Goal: Communication & Community: Participate in discussion

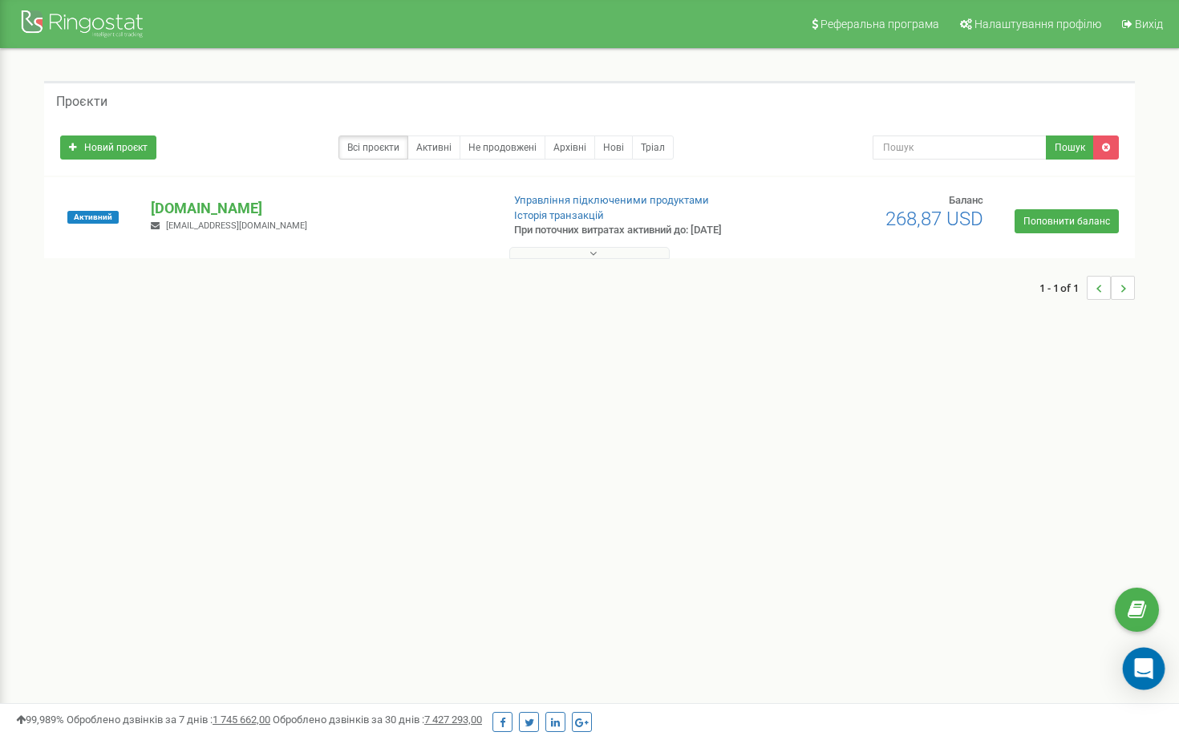
click at [1150, 663] on icon "Open Intercom Messenger" at bounding box center [1143, 668] width 18 height 21
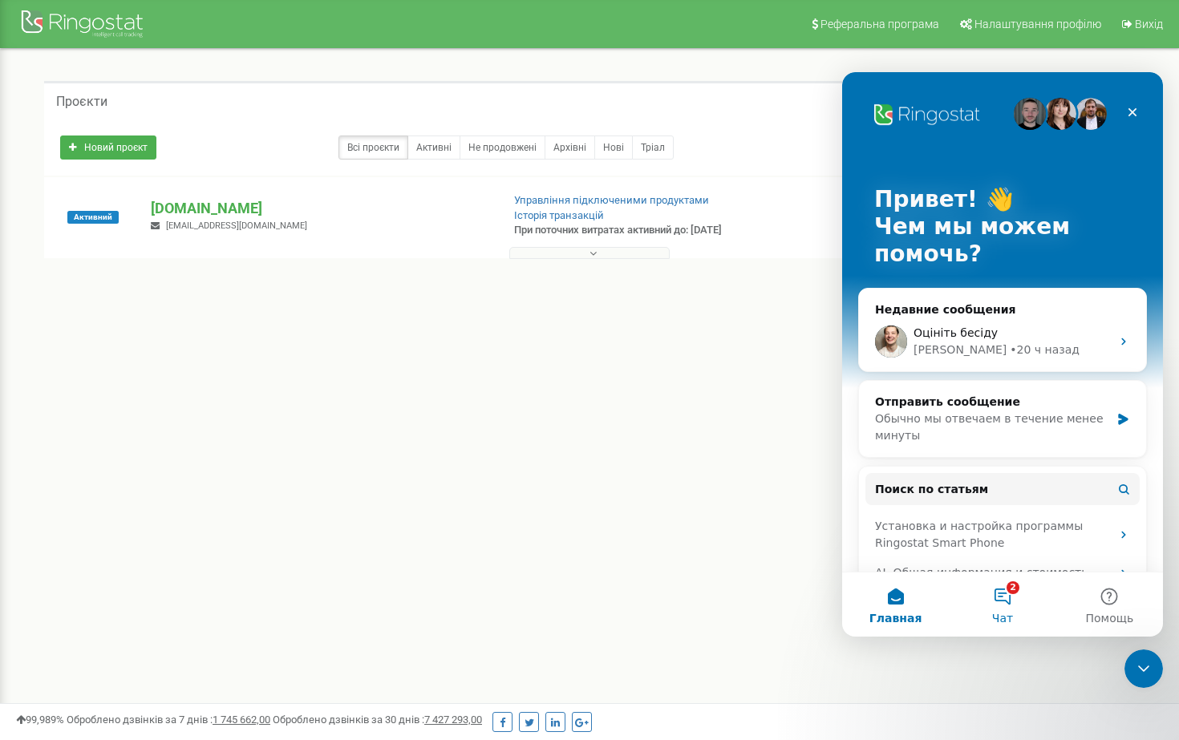
click at [1009, 597] on button "2 Чат" at bounding box center [1002, 605] width 107 height 64
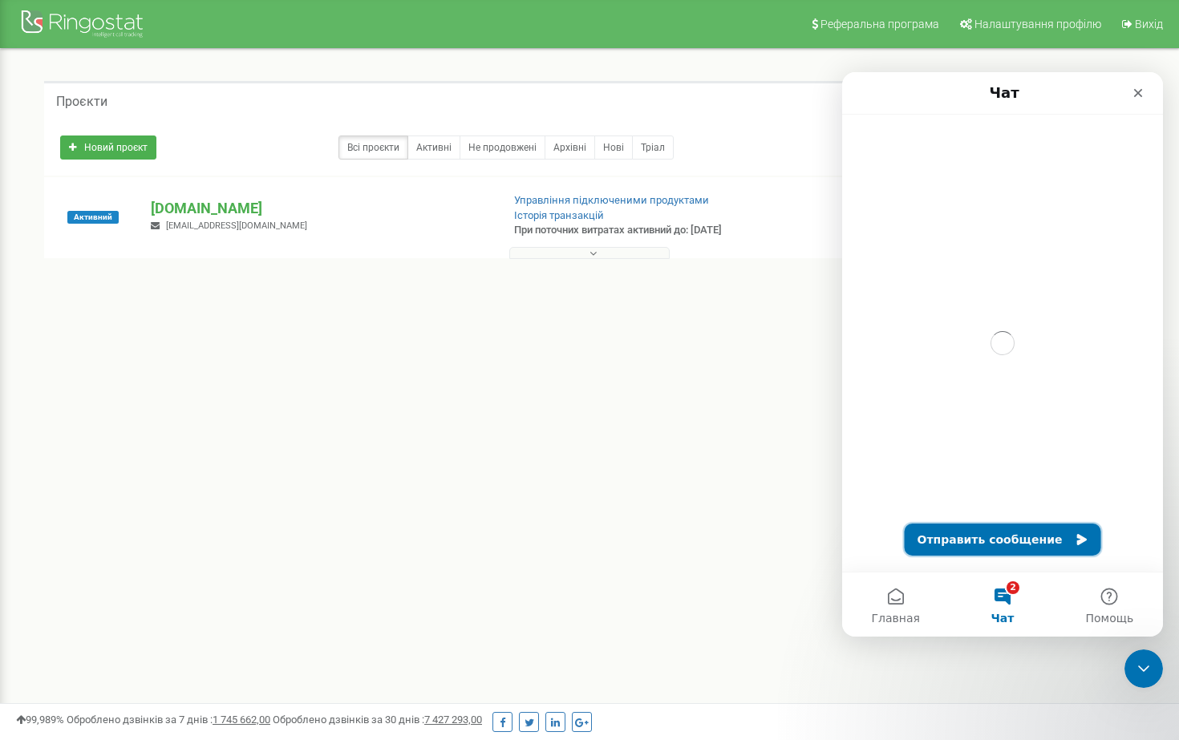
click at [1003, 532] on button "Отправить сообщение" at bounding box center [1003, 540] width 196 height 32
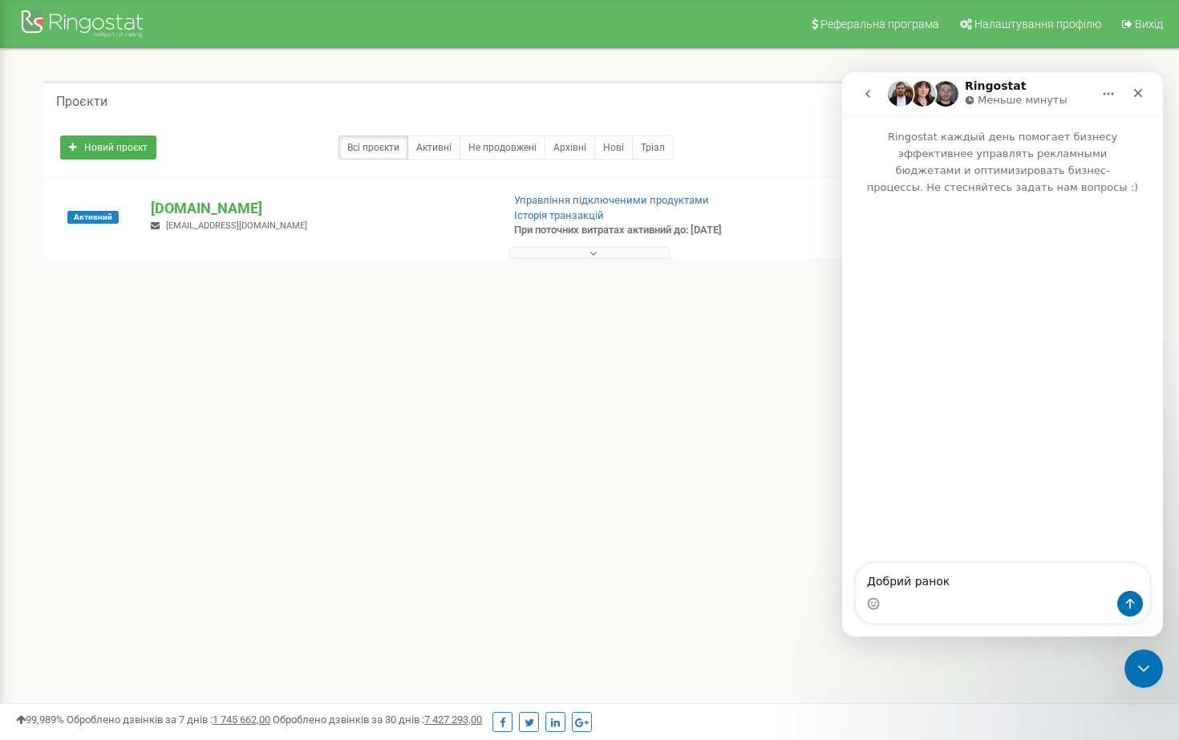
type textarea "Добрий ранок!"
type textarea "маб пр"
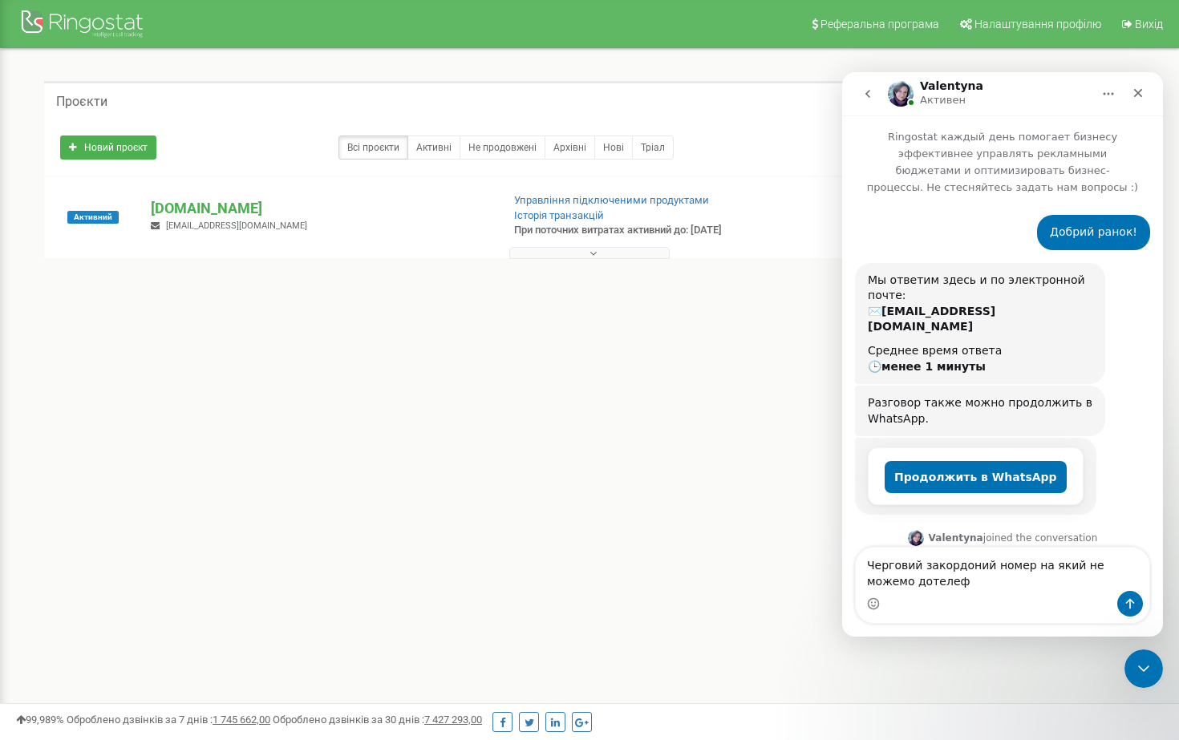
scroll to position [70, 0]
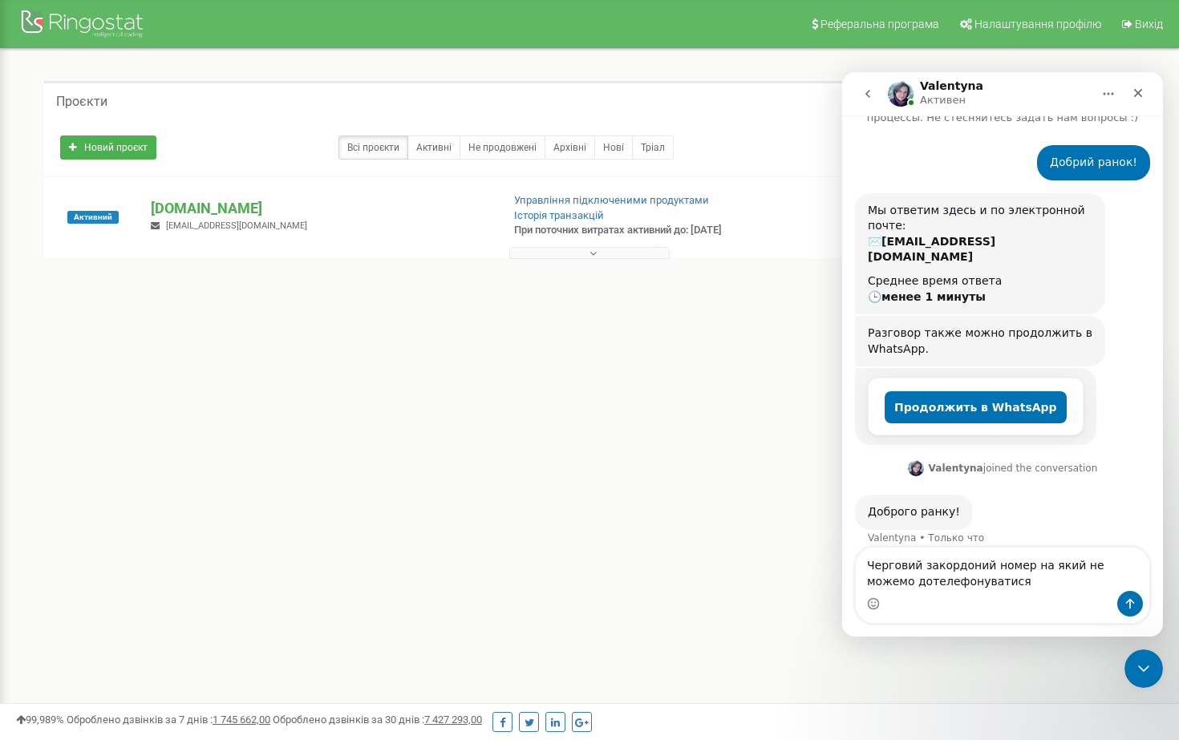
type textarea "Черговий закордоний номер на який не можемо дотелефонуватися"
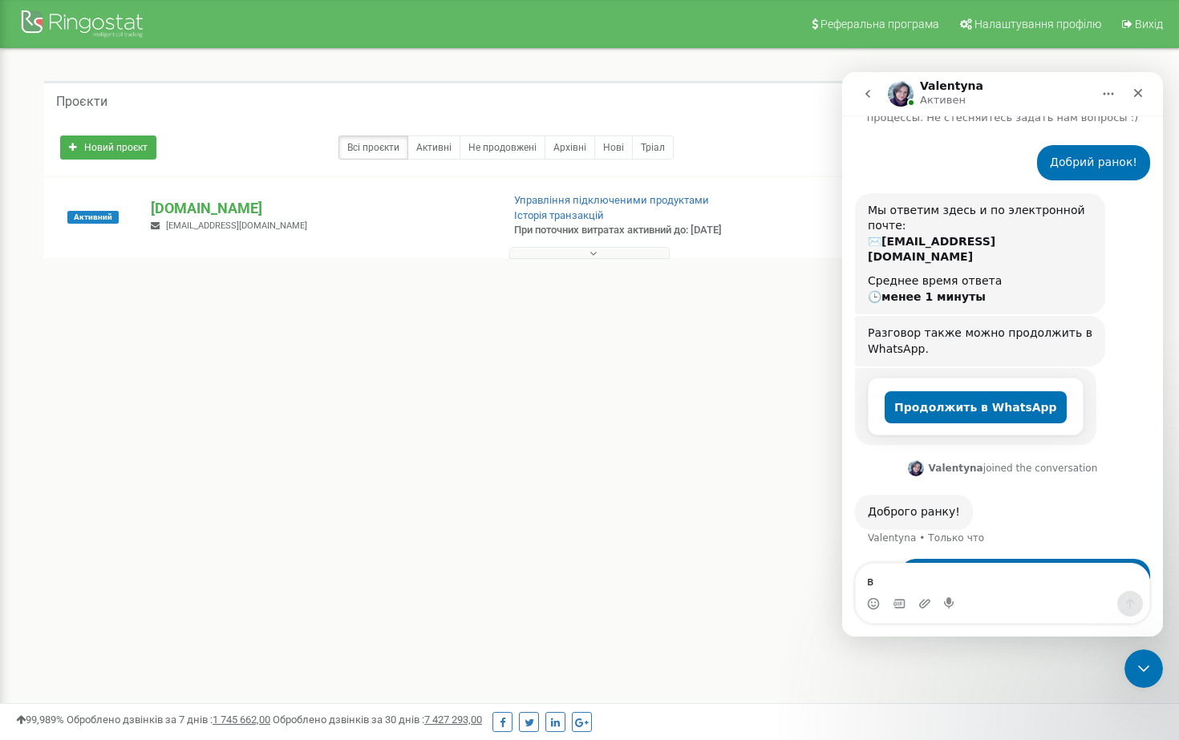
scroll to position [117, 0]
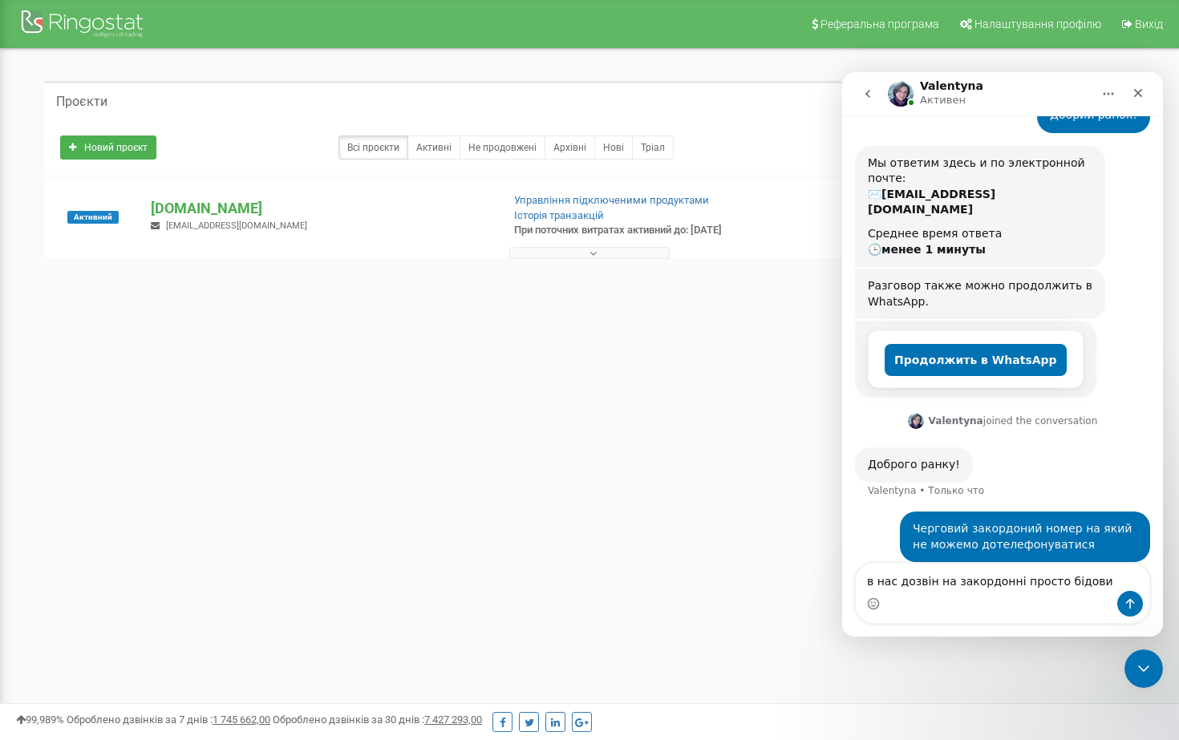
type textarea "в нас дозвін на закордонні просто бідовий"
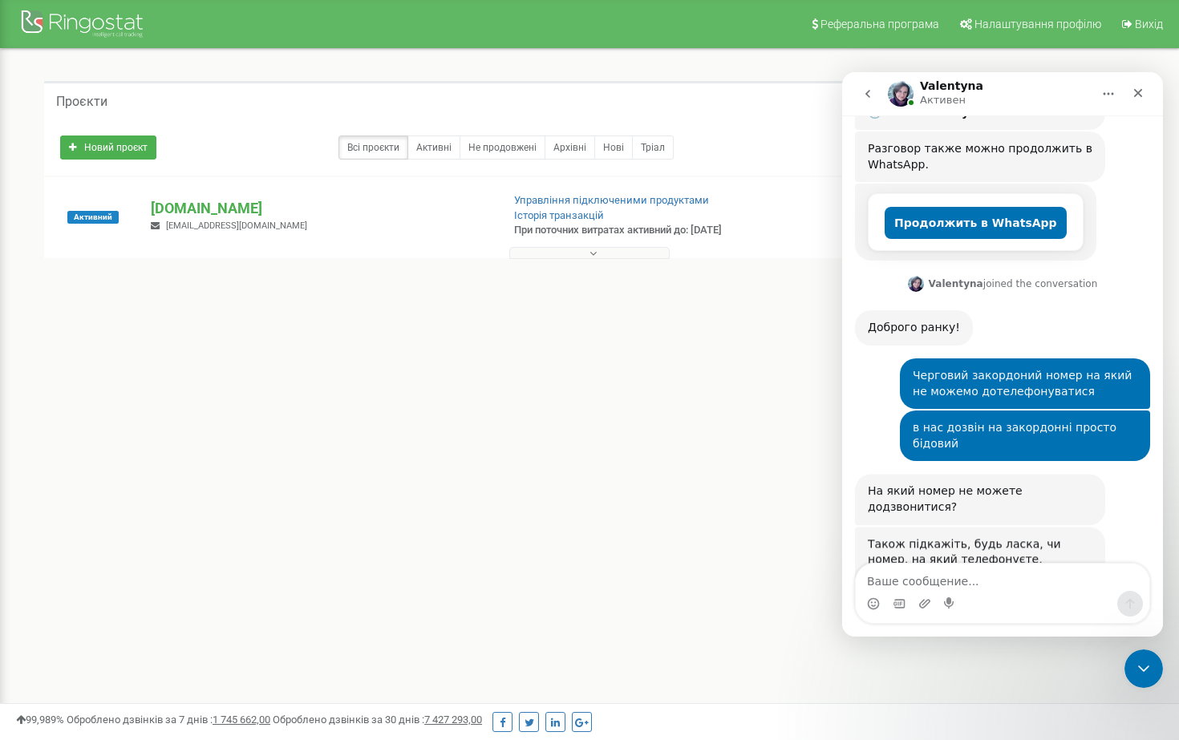
scroll to position [301, 0]
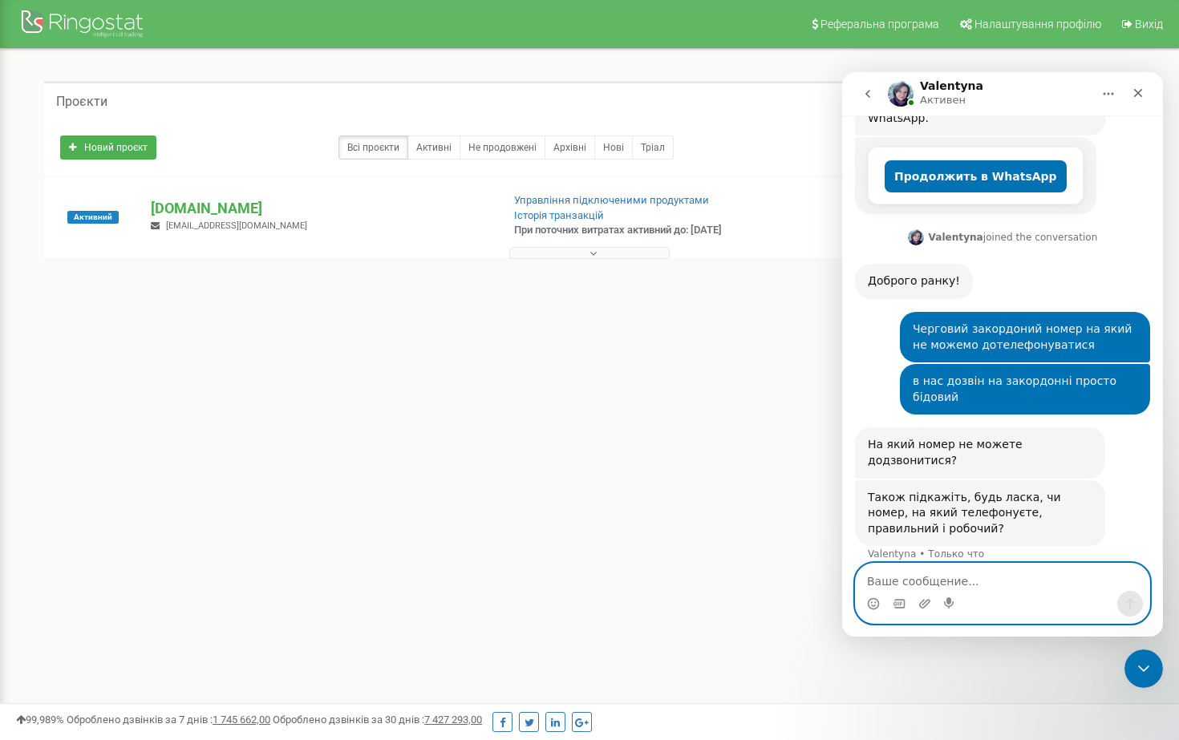
paste textarea "@atarshchykova @AlikHiLove @penkina_olena @igorevns @agent_viktoria007 @Olexane…"
type textarea "@atarshchykova @AlikHiLove @penkina_olena @igorevns @agent_viktoria007 @Olexane…"
paste textarea "[PHONE_NUMBER]"
type textarea "[PHONE_NUMBER]"
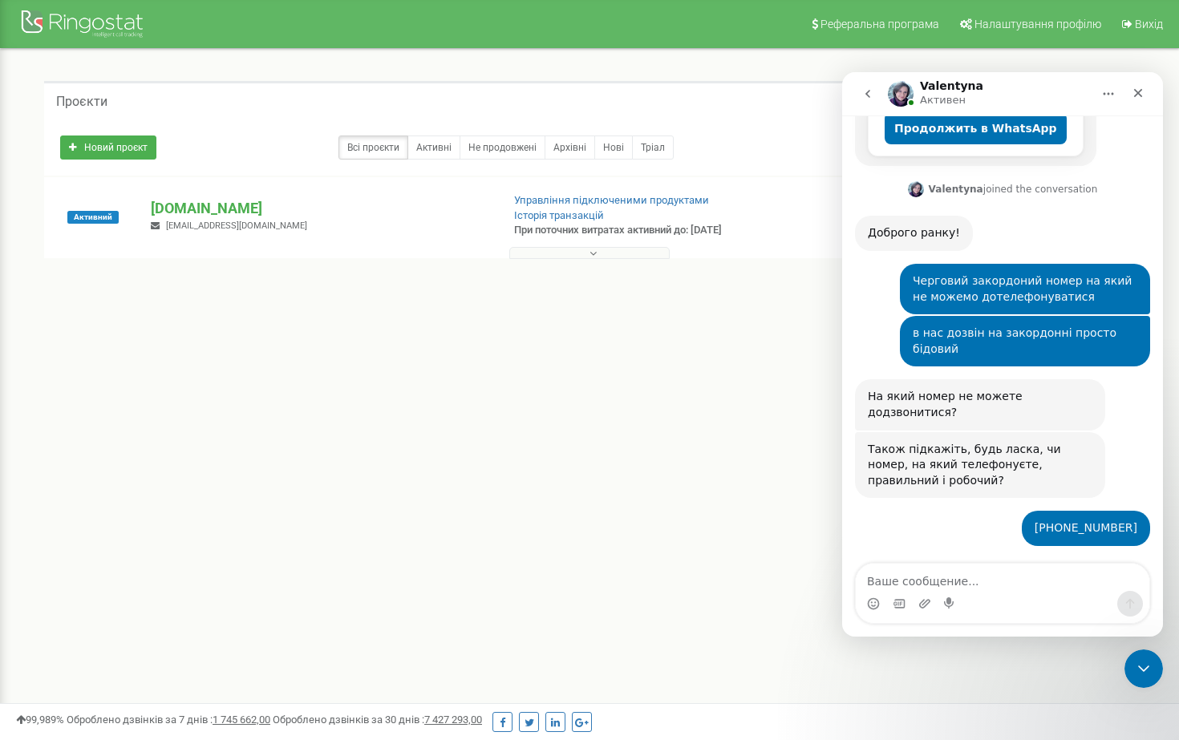
scroll to position [397, 0]
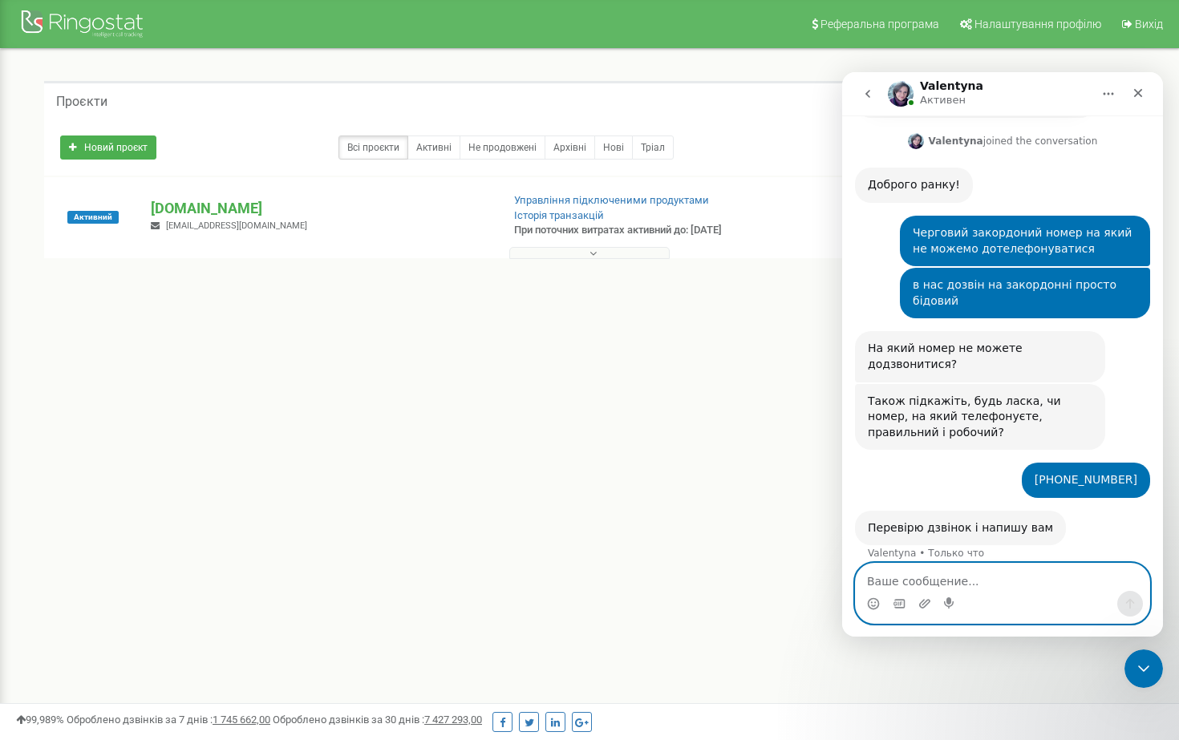
type textarea "з"
type textarea "дякую вам"
